Goal: Task Accomplishment & Management: Use online tool/utility

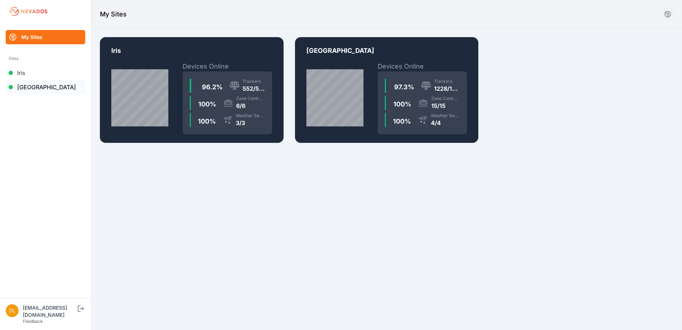
click at [36, 86] on link "[GEOGRAPHIC_DATA]" at bounding box center [46, 87] width 80 height 14
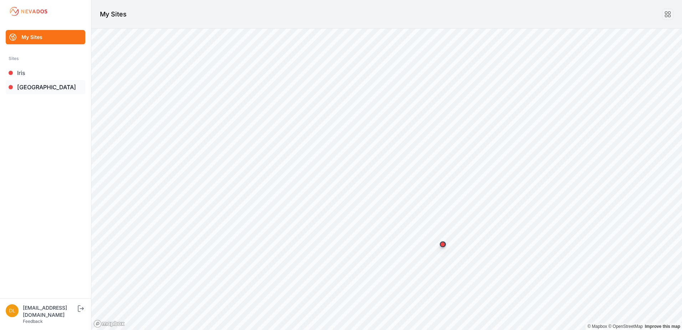
click at [49, 86] on link "[GEOGRAPHIC_DATA]" at bounding box center [46, 87] width 80 height 14
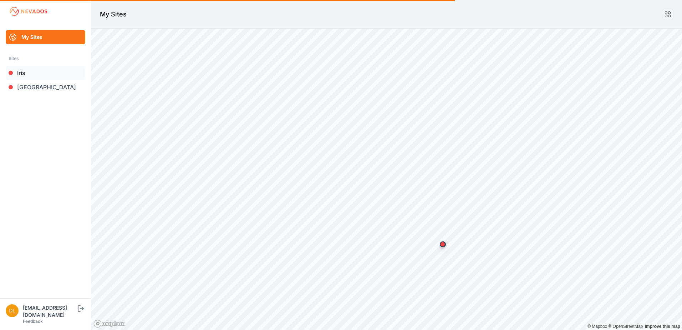
click at [35, 70] on link "Iris" at bounding box center [46, 73] width 80 height 14
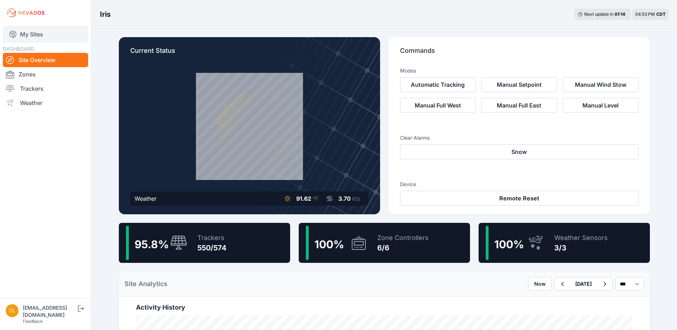
click at [29, 31] on link "My Sites" at bounding box center [45, 34] width 85 height 17
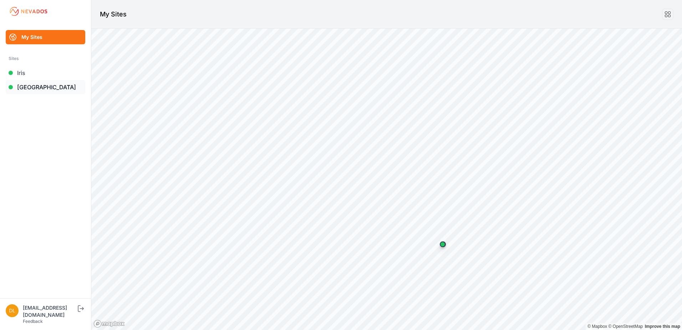
click at [41, 85] on link "[GEOGRAPHIC_DATA]" at bounding box center [46, 87] width 80 height 14
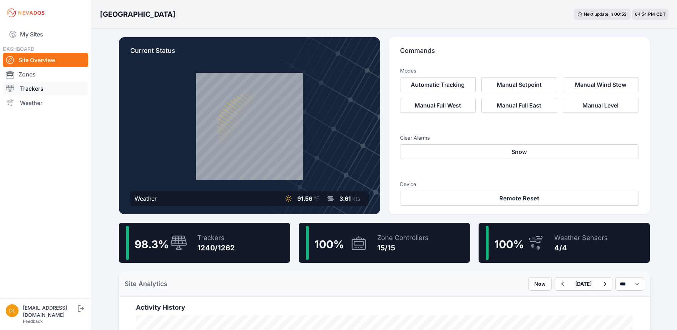
click at [45, 87] on link "Trackers" at bounding box center [45, 88] width 85 height 14
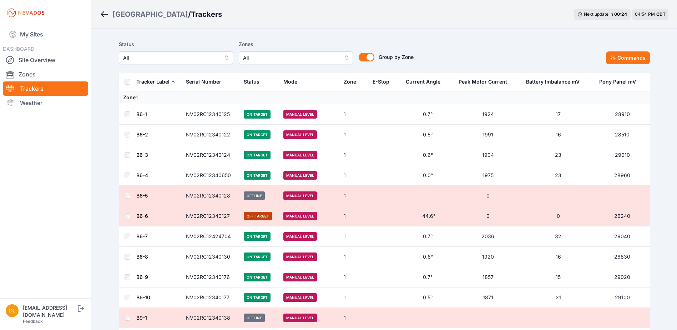
click at [303, 60] on span "All" at bounding box center [291, 58] width 96 height 9
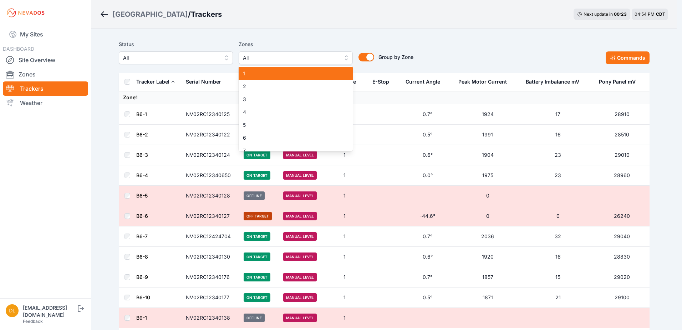
drag, startPoint x: 297, startPoint y: 78, endPoint x: 292, endPoint y: 97, distance: 19.8
click at [296, 78] on div "1" at bounding box center [296, 73] width 114 height 13
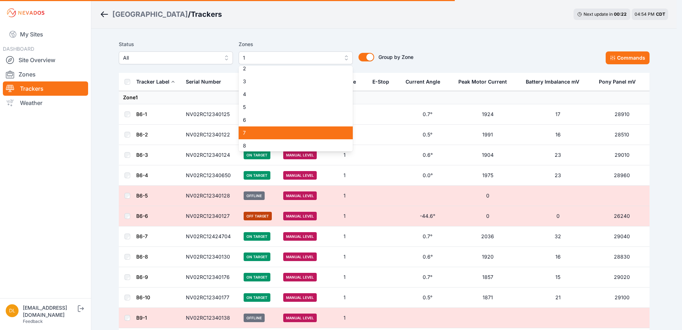
scroll to position [36, 0]
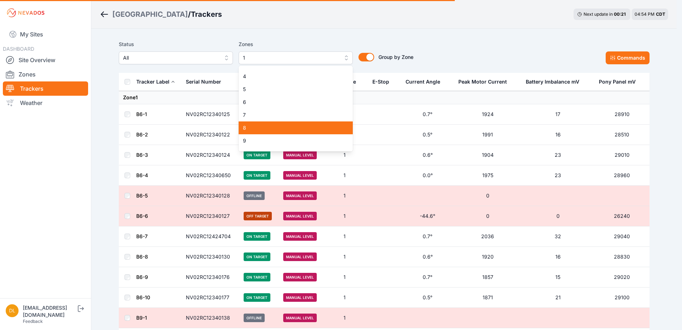
click at [294, 123] on div "8" at bounding box center [296, 127] width 114 height 13
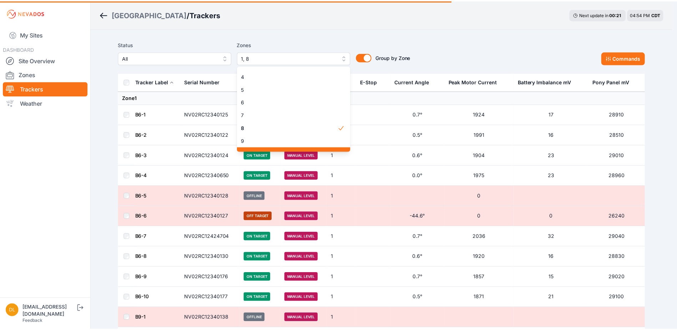
scroll to position [71, 0]
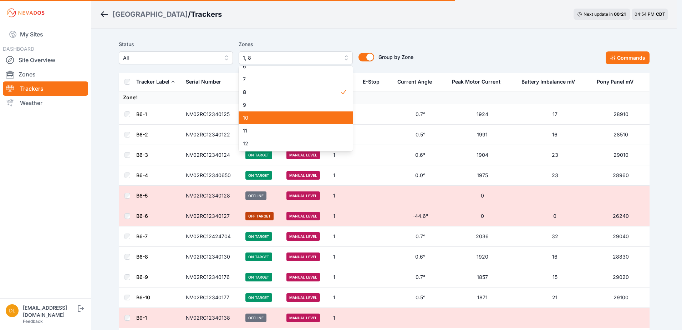
click at [296, 122] on div "10" at bounding box center [296, 117] width 114 height 13
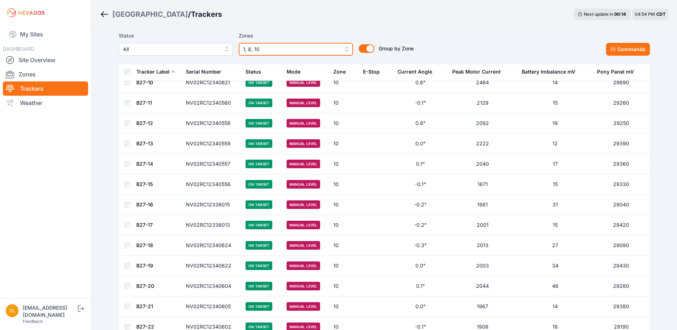
scroll to position [3950, 0]
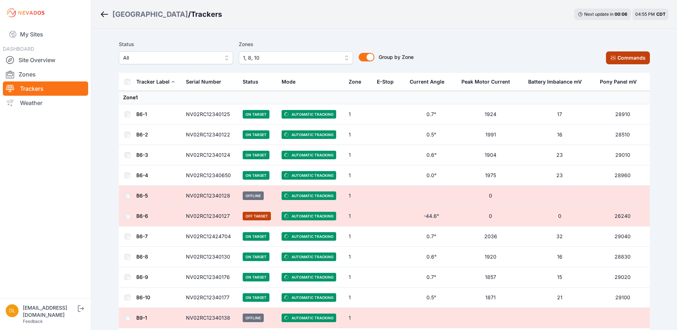
click at [613, 60] on icon at bounding box center [613, 58] width 6 height 6
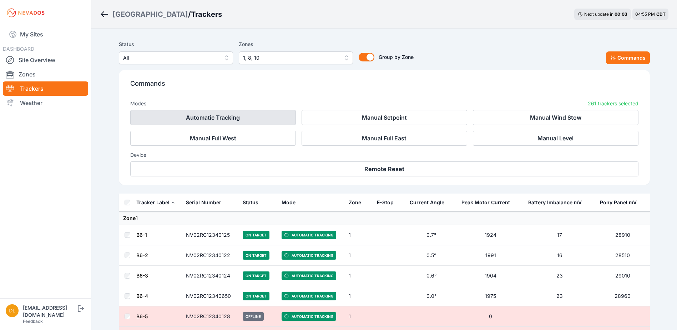
click at [213, 116] on button "Automatic Tracking" at bounding box center [213, 117] width 166 height 15
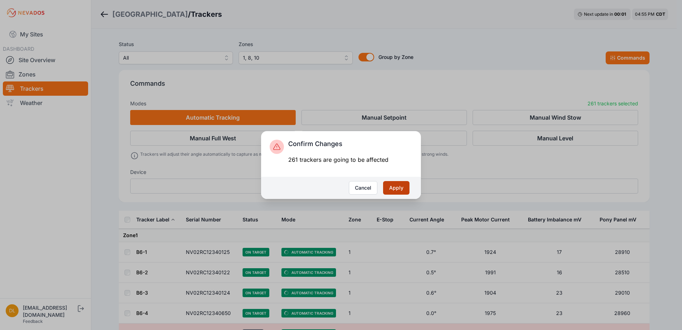
click at [389, 188] on button "Apply" at bounding box center [396, 188] width 26 height 14
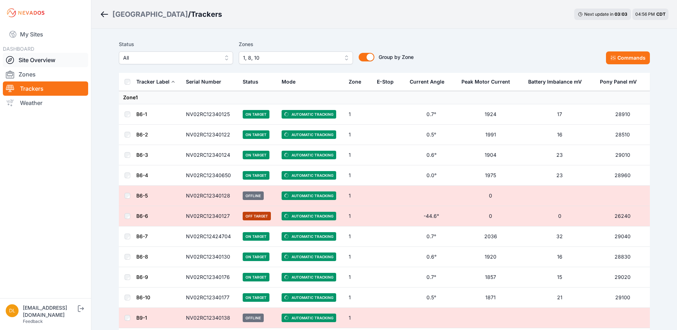
click at [29, 57] on link "Site Overview" at bounding box center [45, 60] width 85 height 14
